Goal: Transaction & Acquisition: Purchase product/service

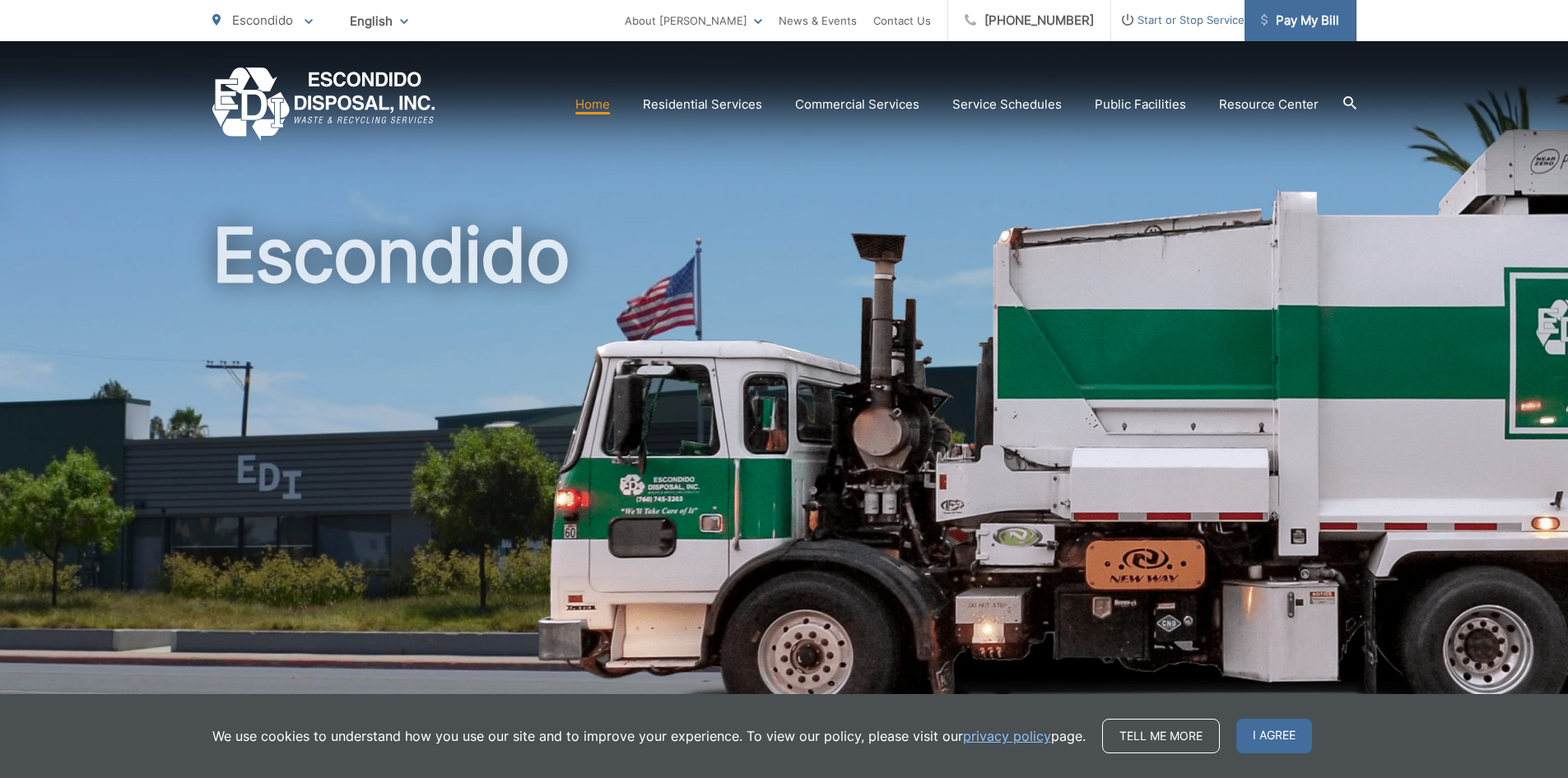
click at [1309, 21] on span "Pay My Bill" at bounding box center [1299, 20] width 78 height 20
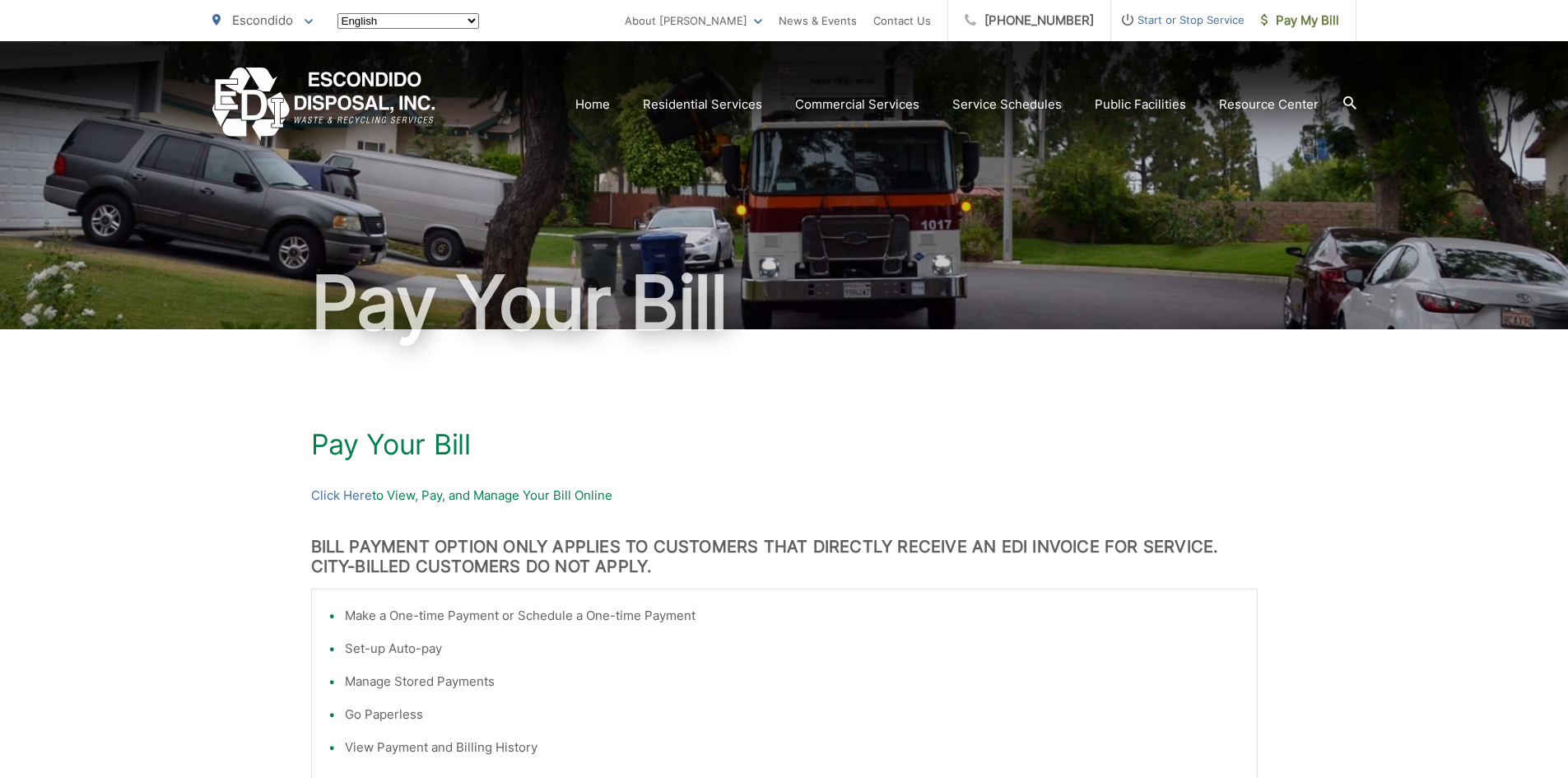
click at [377, 497] on p "Click Here to View, Pay, and Manage Your Bill Online" at bounding box center [784, 495] width 946 height 20
click at [432, 498] on p "Click Here to View, Pay, and Manage Your Bill Online" at bounding box center [784, 495] width 946 height 20
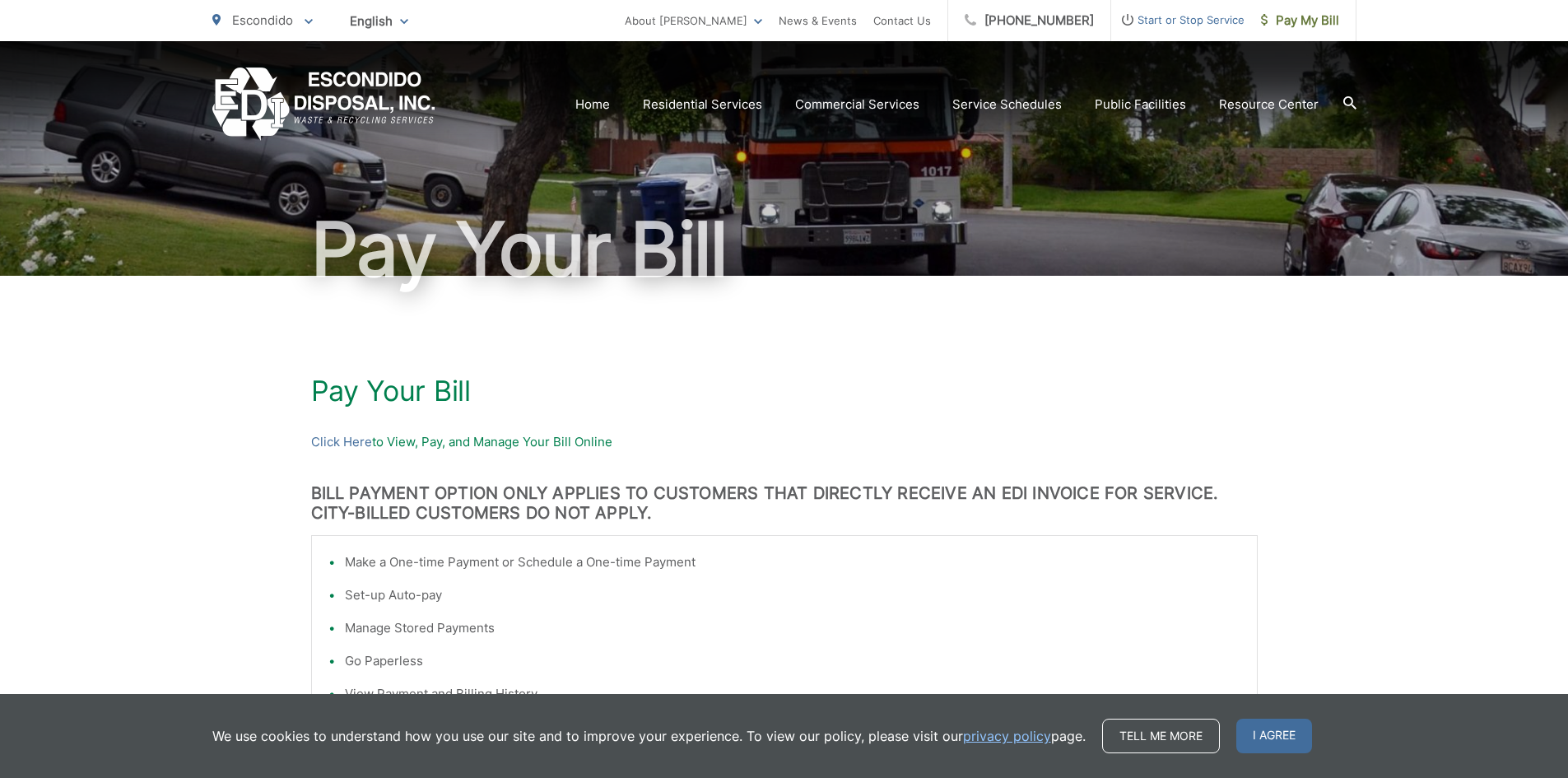
scroll to position [83, 0]
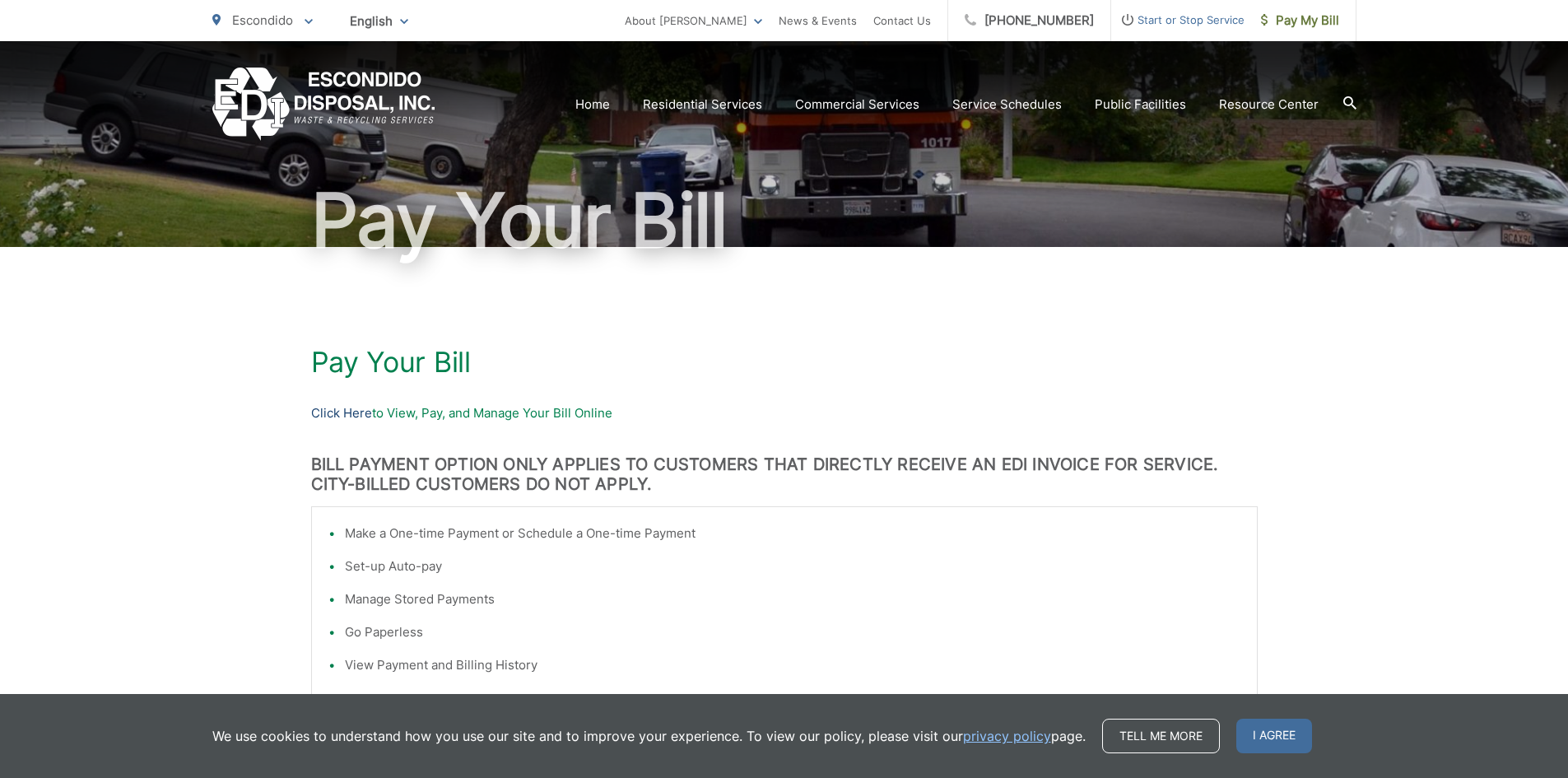
click at [332, 413] on link "Click Here" at bounding box center [341, 413] width 61 height 20
click at [477, 407] on p "Click Here to View, Pay, and Manage Your Bill Online" at bounding box center [784, 413] width 946 height 20
click at [351, 411] on link "Click Here" at bounding box center [341, 413] width 61 height 20
